Goal: Task Accomplishment & Management: Use online tool/utility

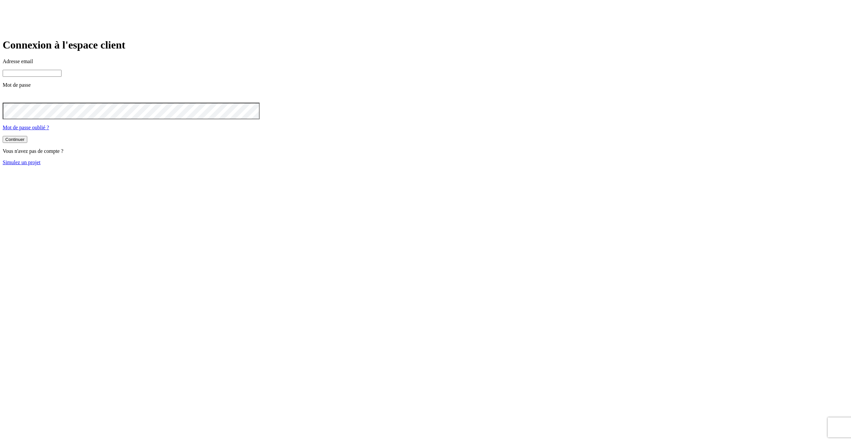
click at [41, 165] on link "Simulez un projet" at bounding box center [22, 163] width 38 height 6
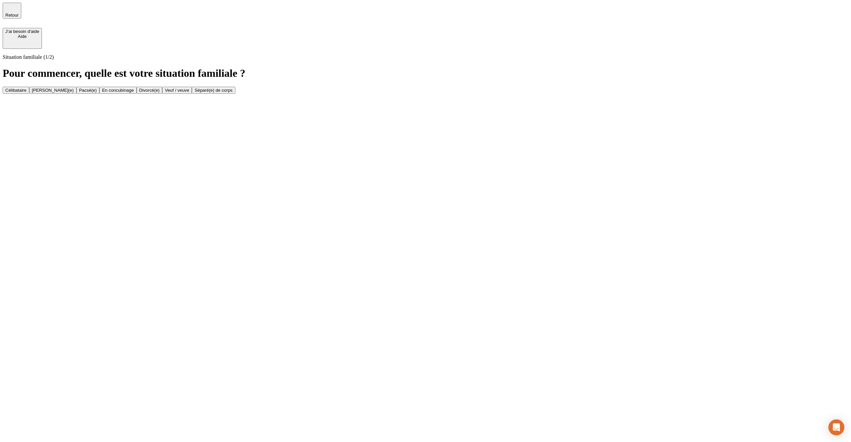
click at [29, 87] on button "Célibataire" at bounding box center [16, 90] width 27 height 7
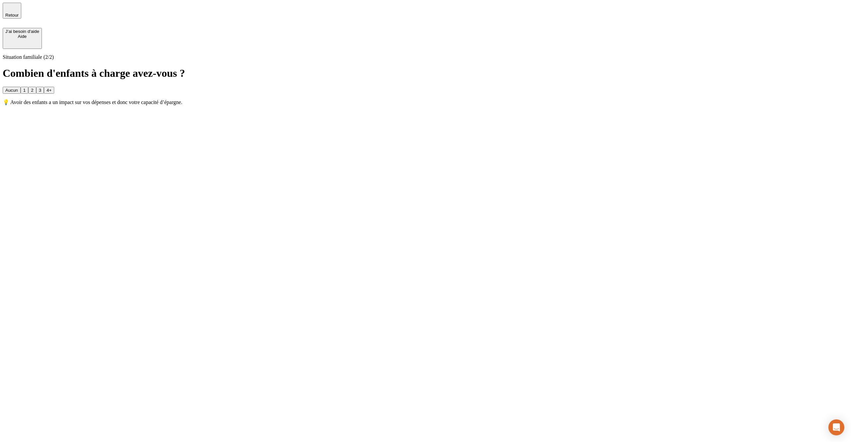
click at [36, 87] on button "2" at bounding box center [32, 90] width 8 height 7
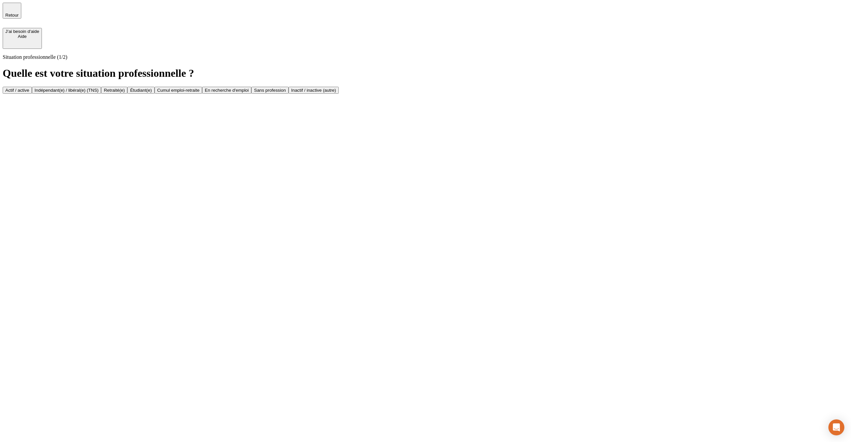
click at [32, 87] on button "Actif / active" at bounding box center [17, 90] width 29 height 7
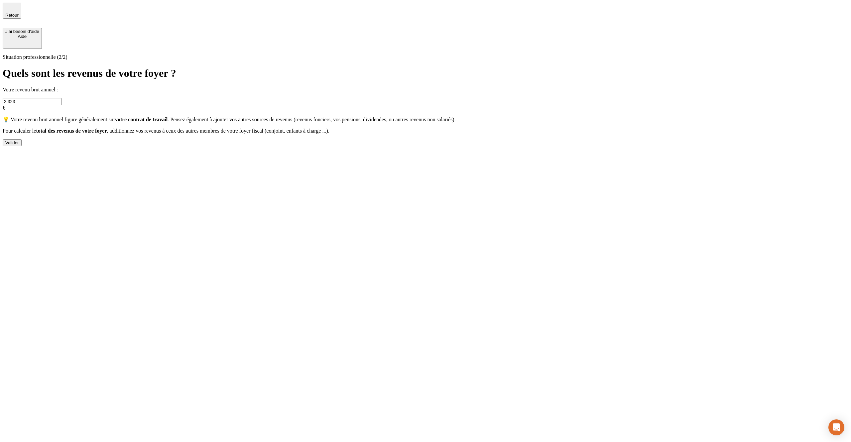
click at [19, 145] on div "Valider" at bounding box center [12, 142] width 14 height 5
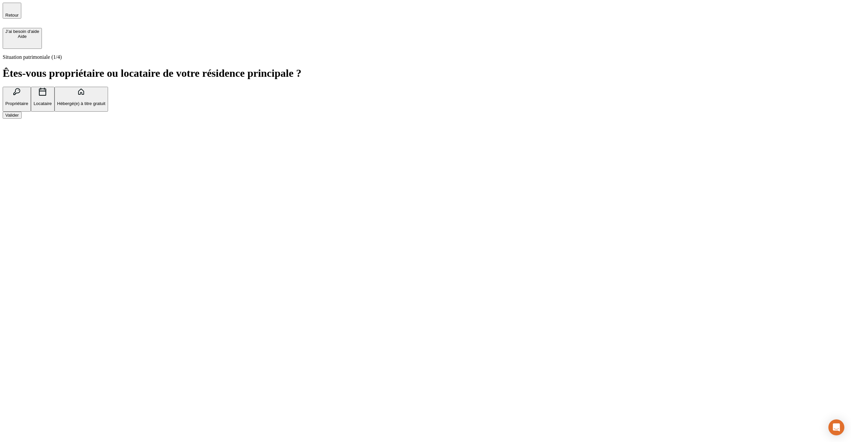
click at [22, 119] on button "Valider" at bounding box center [12, 115] width 19 height 7
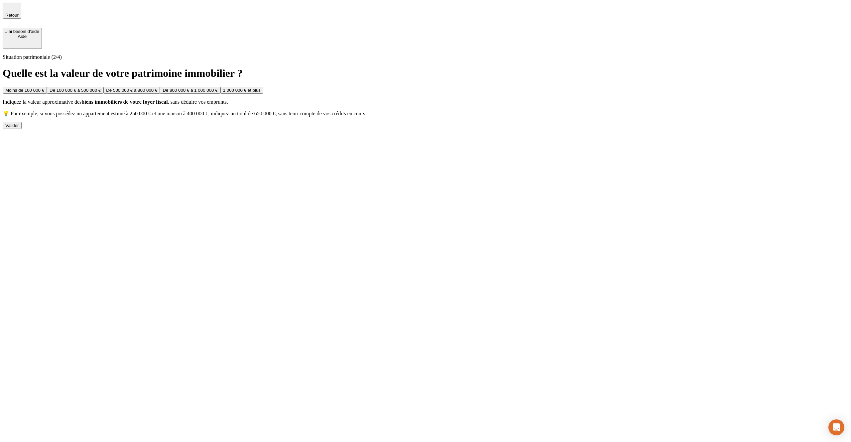
click at [19, 128] on div "Valider" at bounding box center [12, 125] width 14 height 5
click at [19, 139] on div "Valider" at bounding box center [12, 136] width 14 height 5
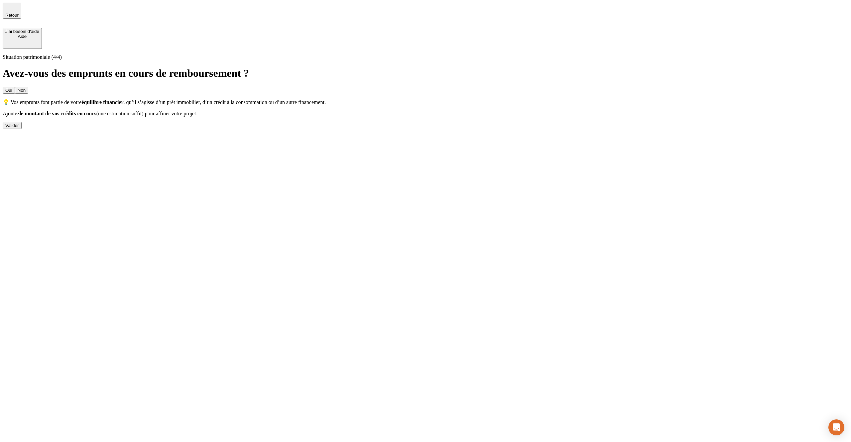
click at [19, 128] on div "Valider" at bounding box center [12, 125] width 14 height 5
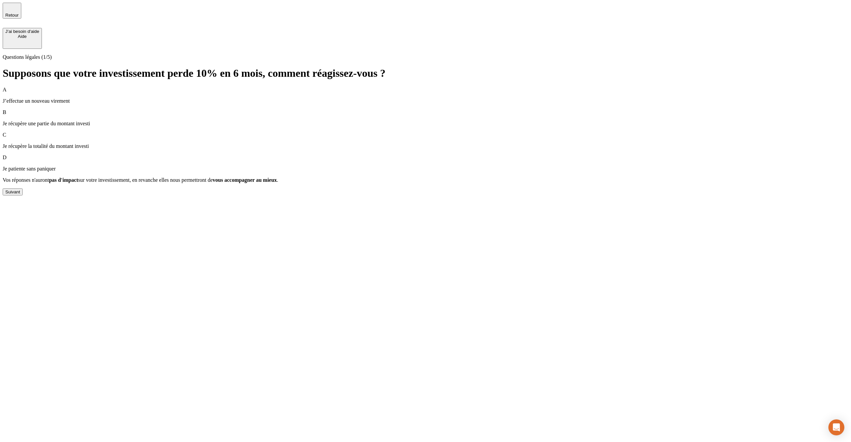
click at [20, 194] on div "Suivant" at bounding box center [12, 192] width 15 height 5
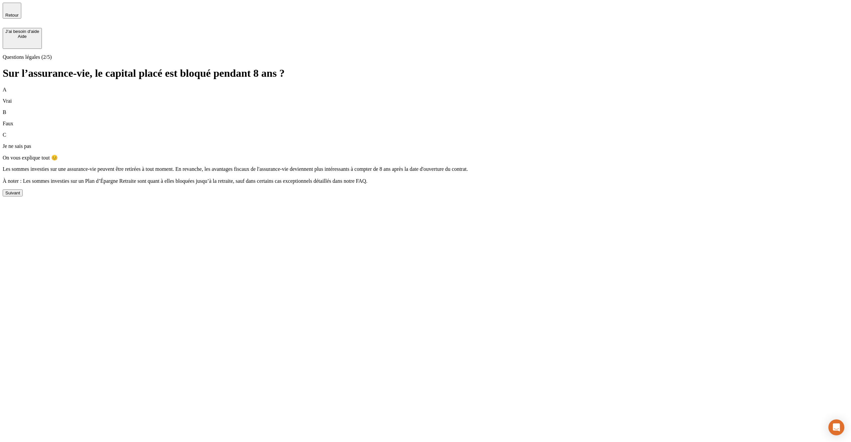
click at [23, 196] on button "Suivant" at bounding box center [13, 193] width 20 height 7
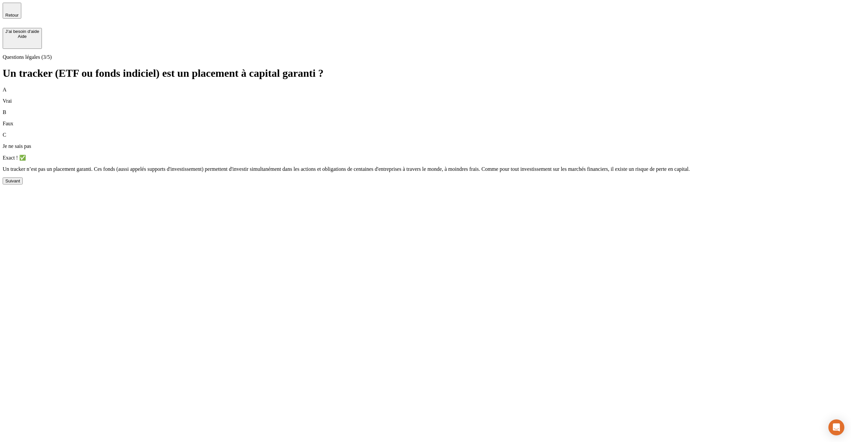
click at [23, 185] on button "Suivant" at bounding box center [13, 181] width 20 height 7
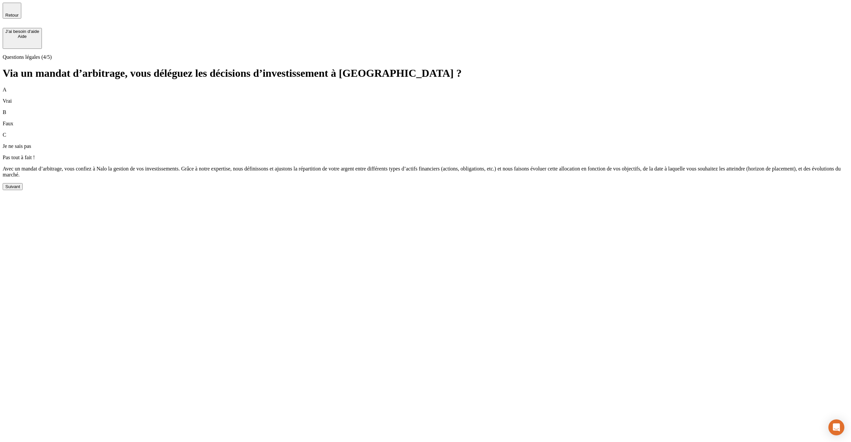
click at [20, 189] on div "Suivant" at bounding box center [12, 186] width 15 height 5
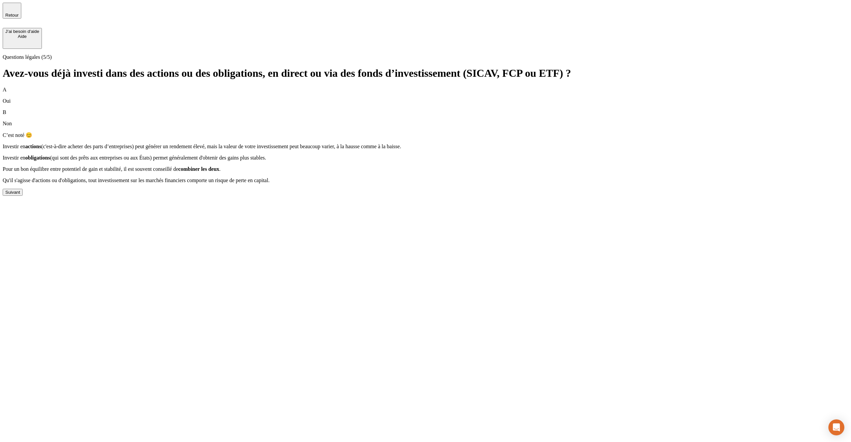
click at [23, 196] on button "Suivant" at bounding box center [13, 192] width 20 height 7
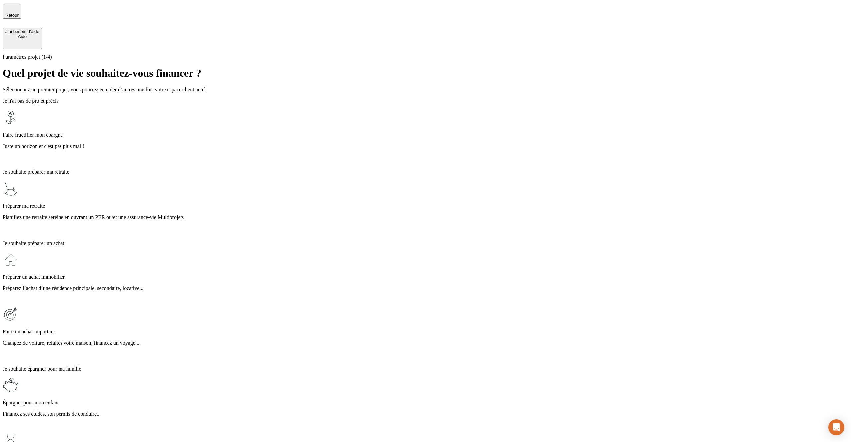
click at [283, 181] on div "Préparer ma retraite Planifiez une retraite sereine en ouvrant un PER ou/et une…" at bounding box center [426, 208] width 846 height 55
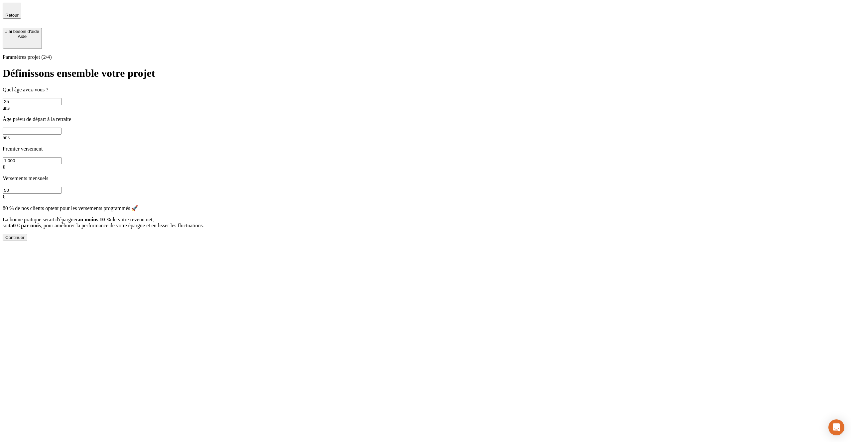
click at [62, 128] on input "text" at bounding box center [32, 131] width 59 height 7
type input "49"
click at [347, 200] on div "Quel âge avez-vous ? 25 ans Âge prévu de départ à la retraite 49 ans Premier ve…" at bounding box center [426, 164] width 846 height 154
click at [27, 234] on button "Continuer" at bounding box center [15, 237] width 25 height 7
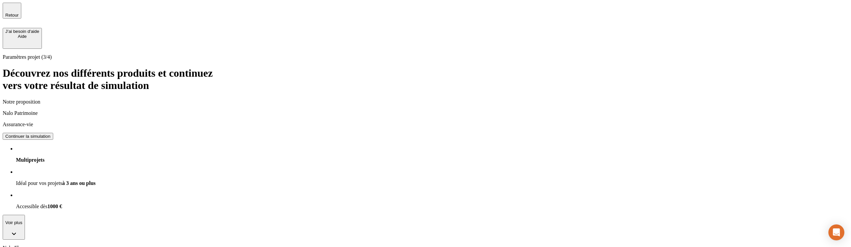
click at [19, 14] on span "Retour" at bounding box center [11, 15] width 13 height 5
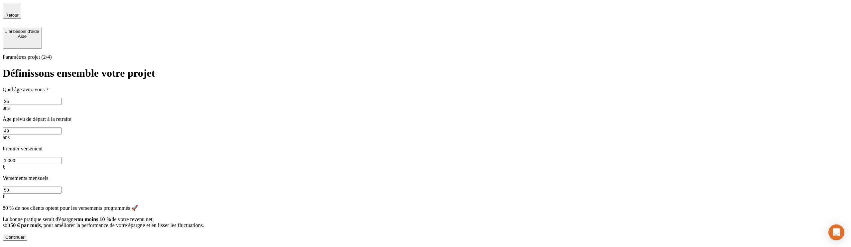
click at [62, 128] on input "49" at bounding box center [32, 131] width 59 height 7
type input "50"
click at [25, 235] on div "Continuer" at bounding box center [14, 237] width 19 height 5
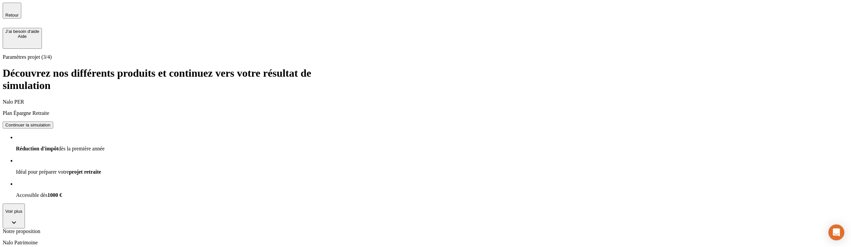
click at [19, 13] on span "Retour" at bounding box center [11, 15] width 13 height 5
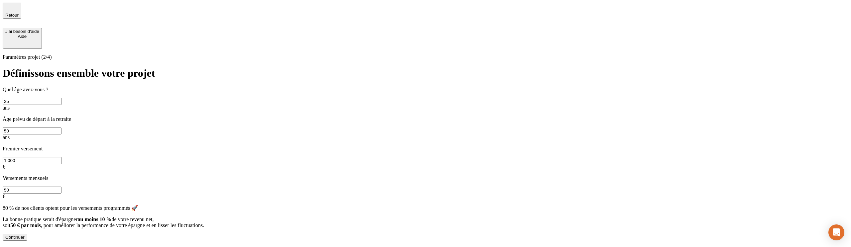
click at [184, 110] on div "Paramètres projet (2/4) Définissons ensemble votre projet Quel âge avez-vous ? …" at bounding box center [426, 147] width 846 height 187
